Goal: Obtain resource: Obtain resource

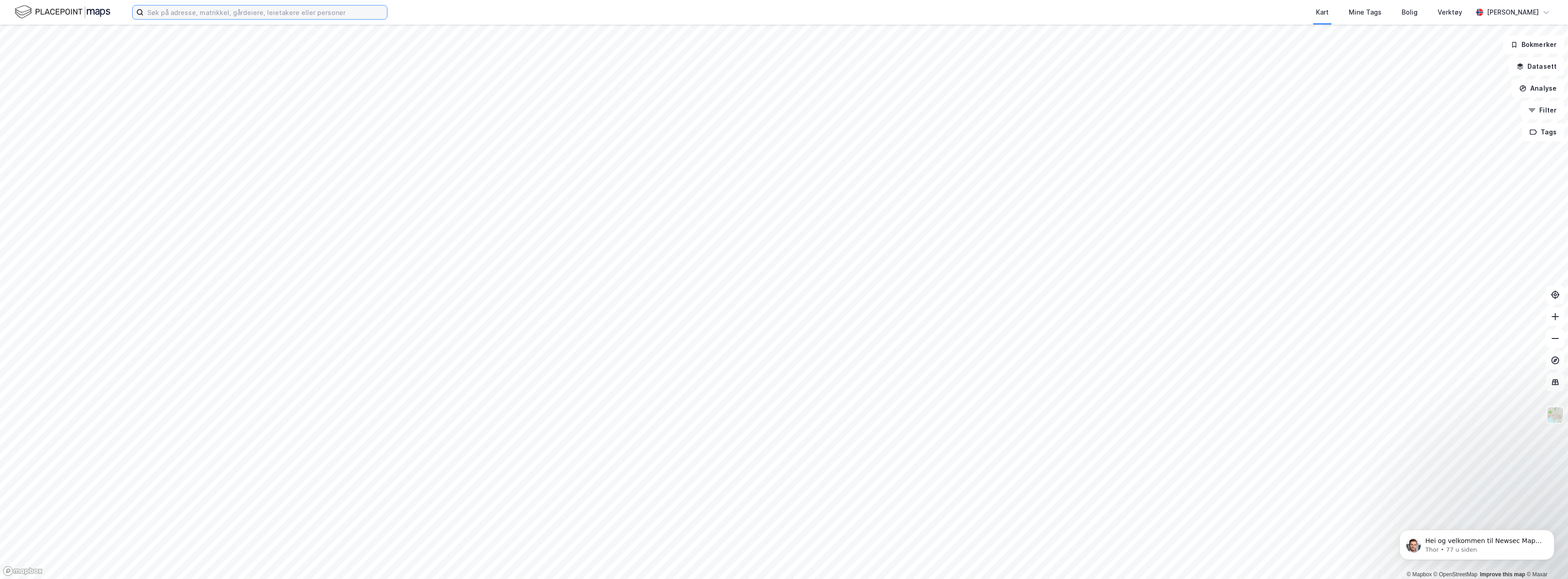
click at [227, 15] on input at bounding box center [265, 12] width 243 height 13
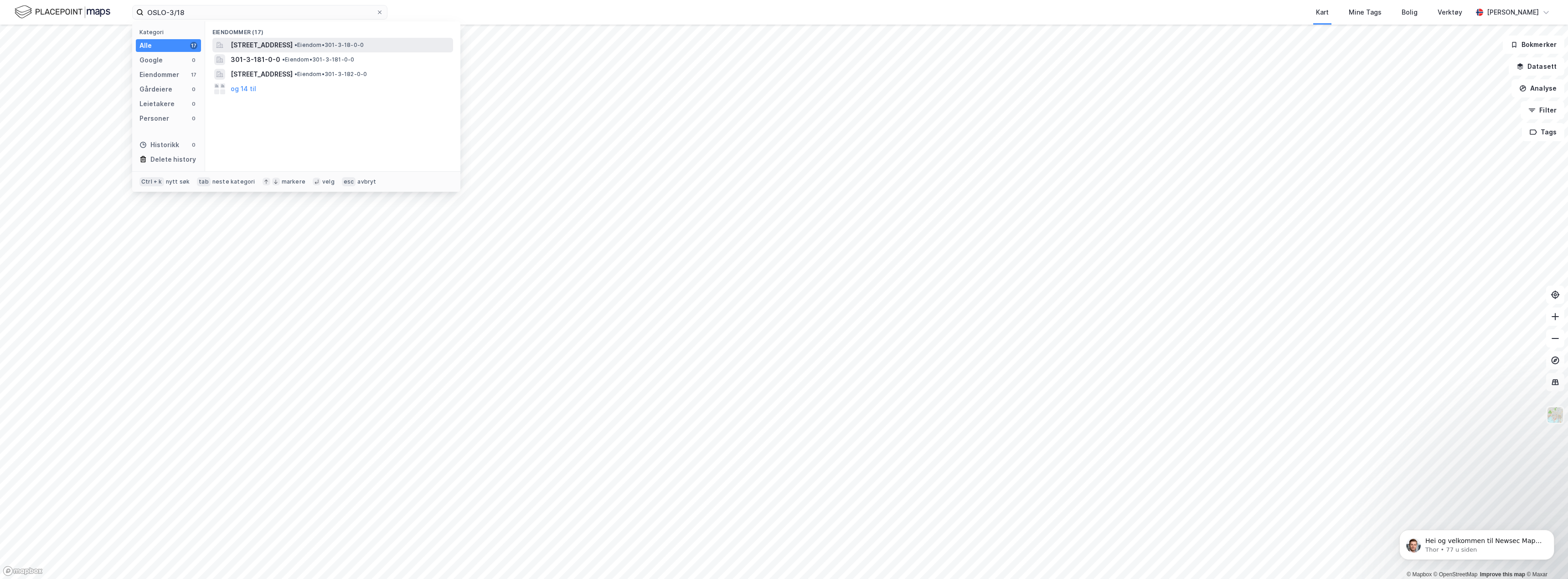
click at [290, 46] on span "[STREET_ADDRESS]" at bounding box center [262, 45] width 62 height 11
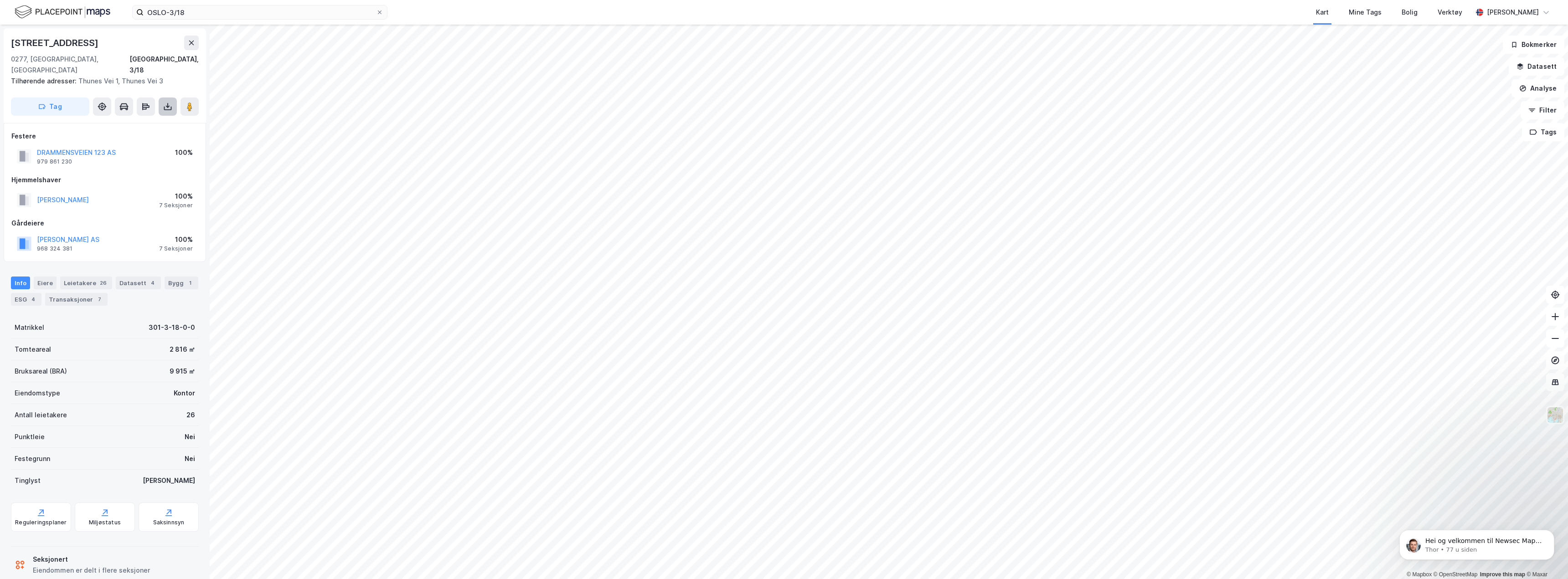
click at [165, 102] on icon at bounding box center [167, 106] width 9 height 9
click at [129, 121] on div "Last ned grunnbok" at bounding box center [122, 125] width 53 height 7
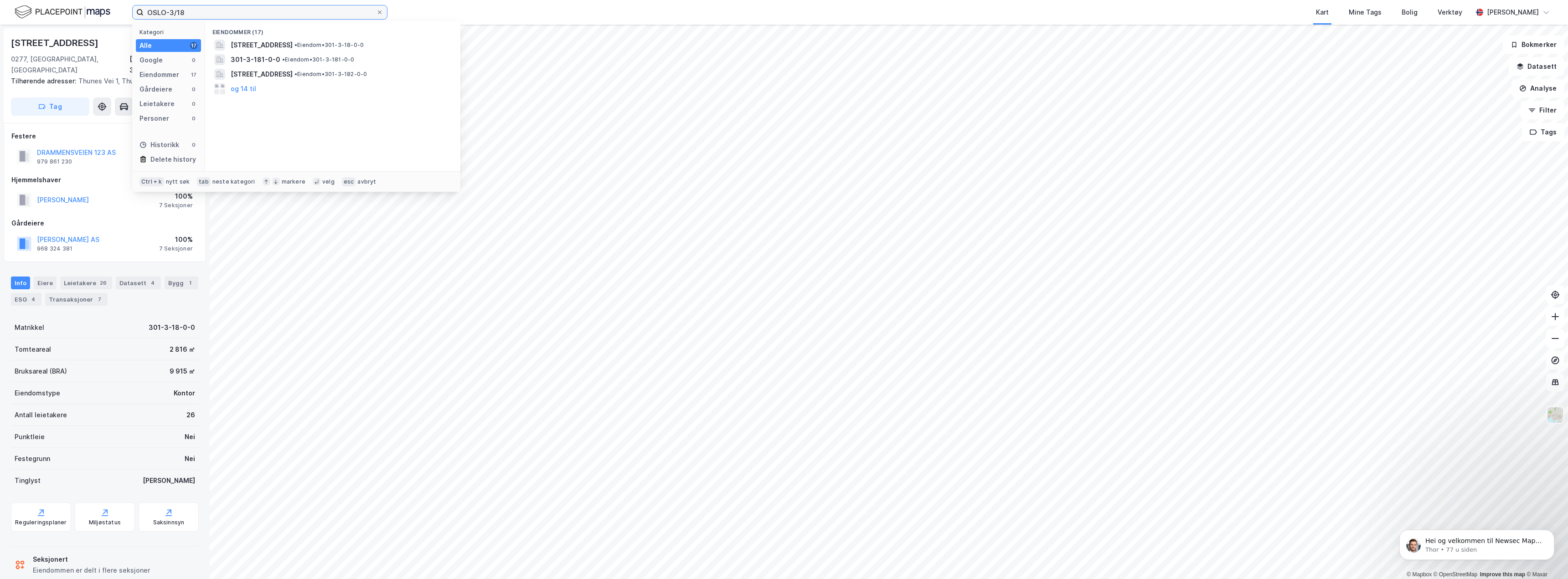
click at [193, 11] on input "OSLO-3/18" at bounding box center [260, 12] width 233 height 13
type input "OSLO-3/18/0/1"
click at [276, 47] on span "[STREET_ADDRESS]" at bounding box center [262, 45] width 62 height 11
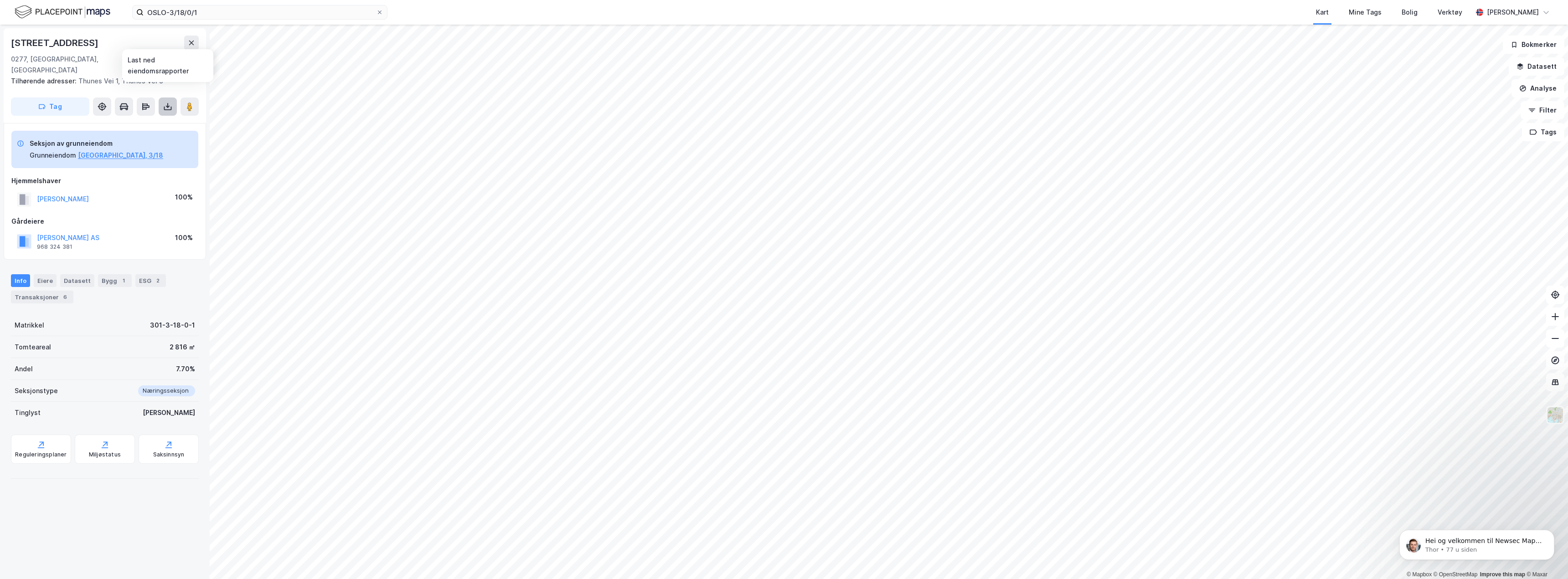
click at [169, 102] on icon at bounding box center [167, 106] width 9 height 9
click at [133, 121] on div "Last ned grunnbok" at bounding box center [122, 125] width 53 height 7
